Goal: Information Seeking & Learning: Learn about a topic

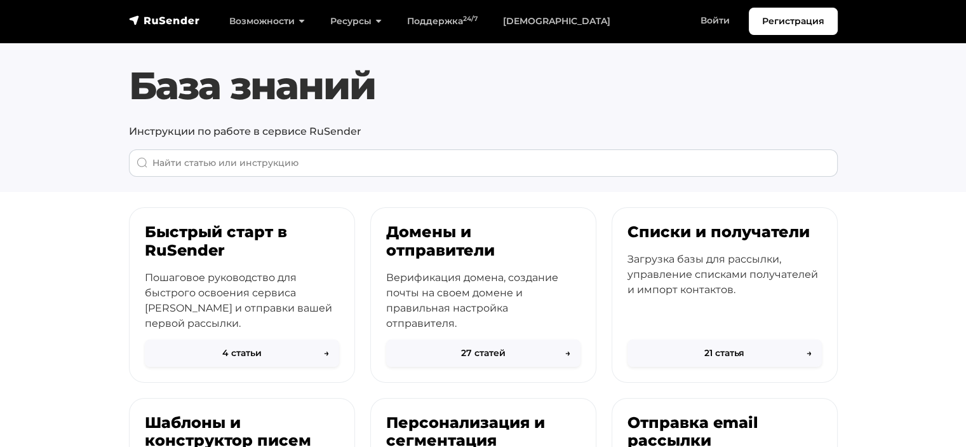
click at [514, 8] on div "Возможности Конструктор писем [PERSON_NAME] подписки A/B–тестирование API и SMT…" at bounding box center [524, 21] width 628 height 27
click at [520, 19] on link "[DEMOGRAPHIC_DATA]" at bounding box center [556, 21] width 133 height 26
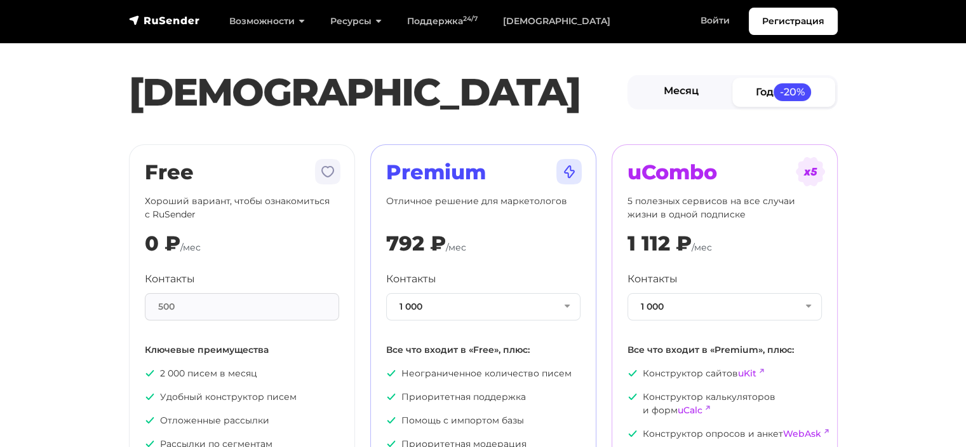
click at [701, 98] on link "Месяц" at bounding box center [681, 91] width 103 height 29
click at [490, 299] on button "1 000" at bounding box center [483, 306] width 194 height 27
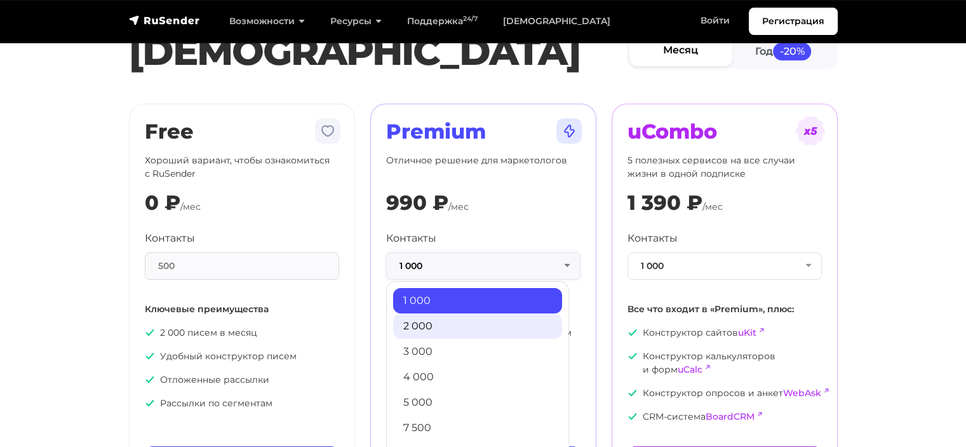
scroll to position [43, 0]
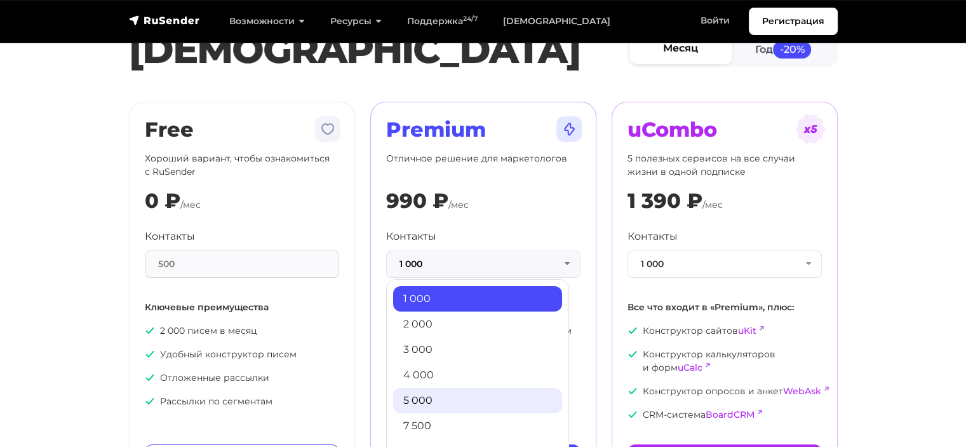
click at [422, 403] on link "5 000" at bounding box center [477, 399] width 169 height 25
